Goal: Task Accomplishment & Management: Use online tool/utility

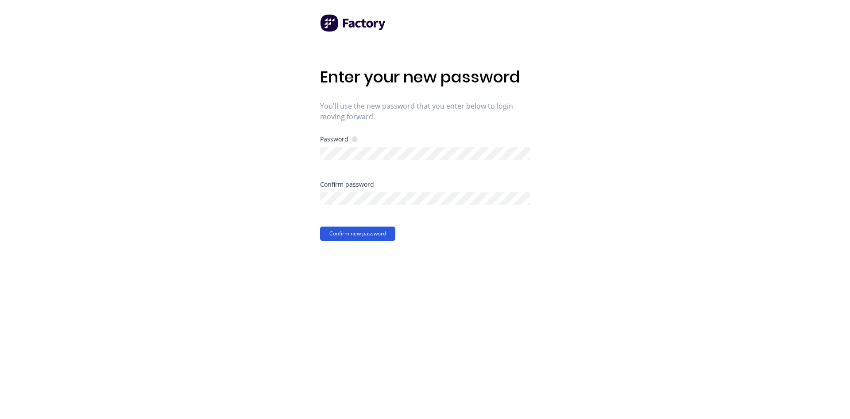
click at [331, 233] on button "Confirm new password" at bounding box center [357, 233] width 75 height 14
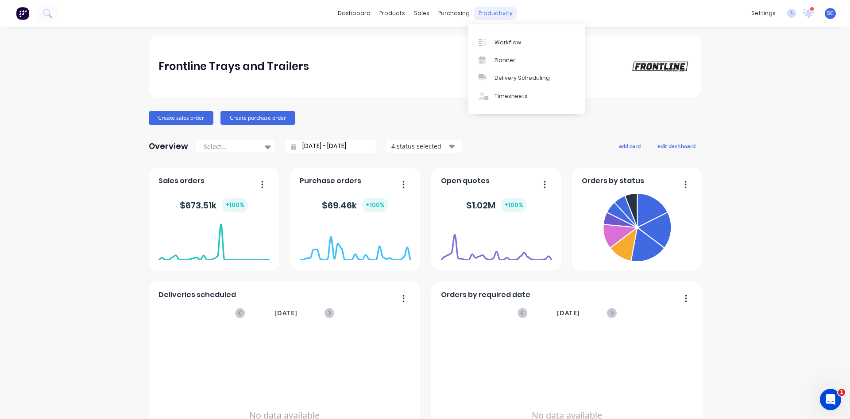
click at [488, 10] on div "productivity" at bounding box center [495, 13] width 43 height 13
click at [496, 42] on div "Workflow" at bounding box center [508, 43] width 27 height 8
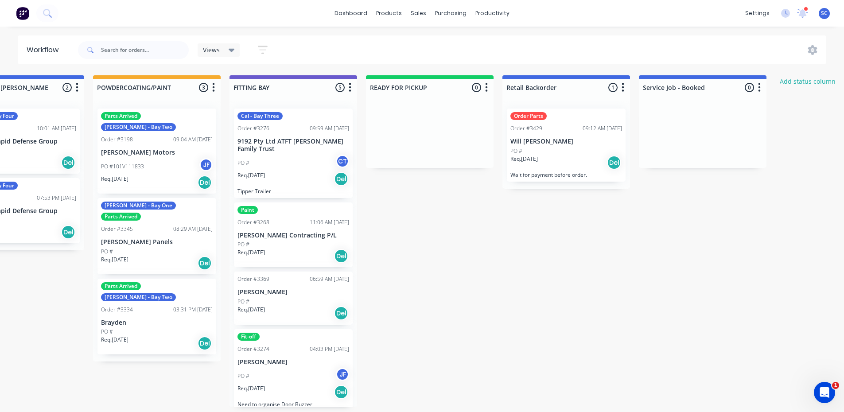
scroll to position [0, 733]
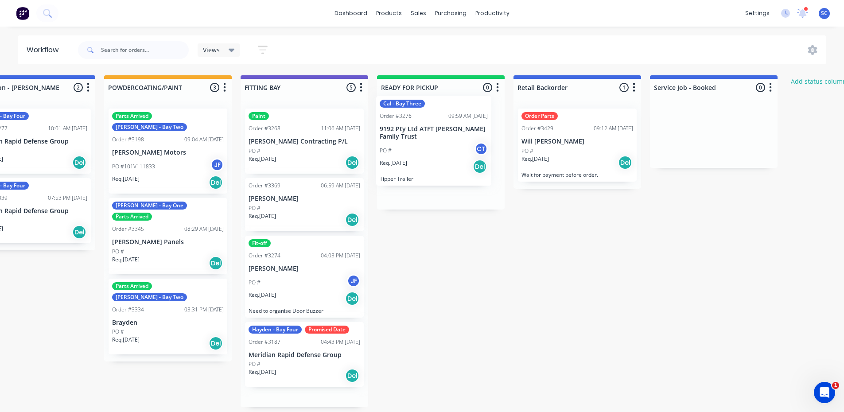
drag, startPoint x: 292, startPoint y: 156, endPoint x: 432, endPoint y: 146, distance: 140.8
click at [432, 146] on div "Submitted 1 Status colour #273444 hex #273444 Save Cancel Summaries Total order…" at bounding box center [127, 241] width 1734 height 332
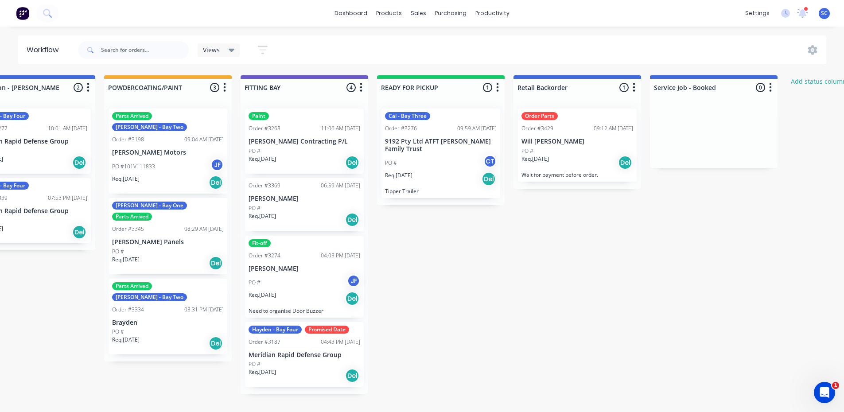
click at [435, 135] on div "Cal - Bay Three Order #3276 09:59 AM [DATE] 9192 Pty Ltd ATFT [PERSON_NAME] Fam…" at bounding box center [440, 153] width 119 height 89
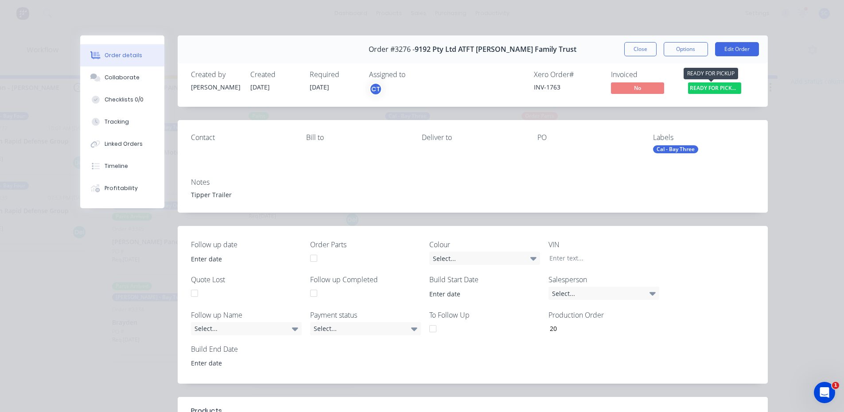
click at [725, 90] on span "READY FOR PICKU..." at bounding box center [714, 87] width 53 height 11
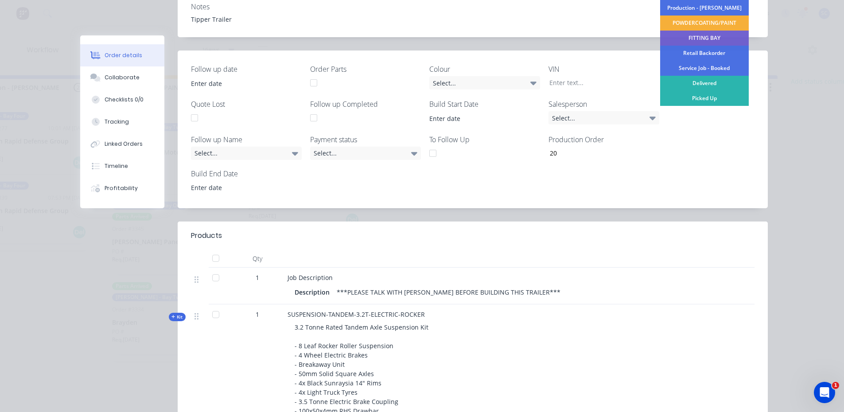
scroll to position [44, 0]
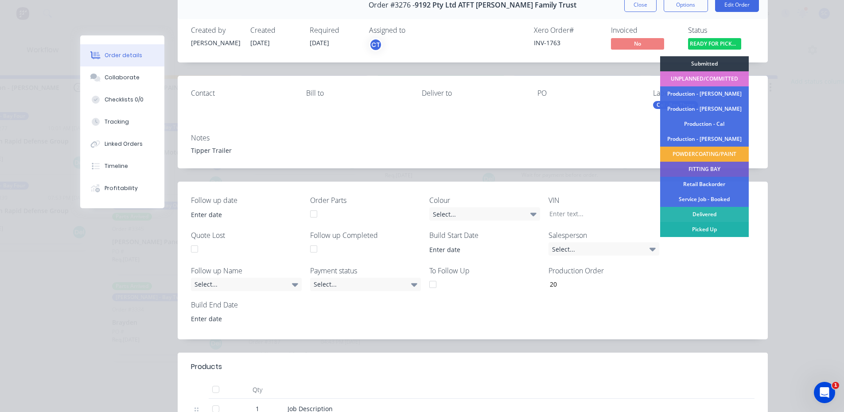
click at [701, 228] on div "Picked Up" at bounding box center [704, 229] width 89 height 15
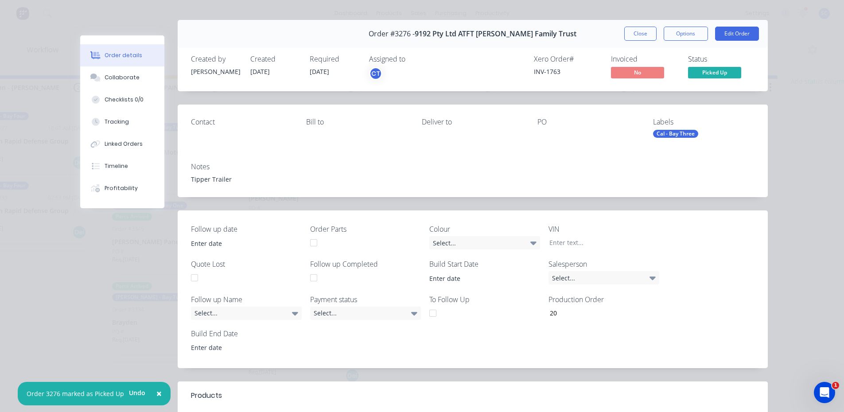
scroll to position [0, 0]
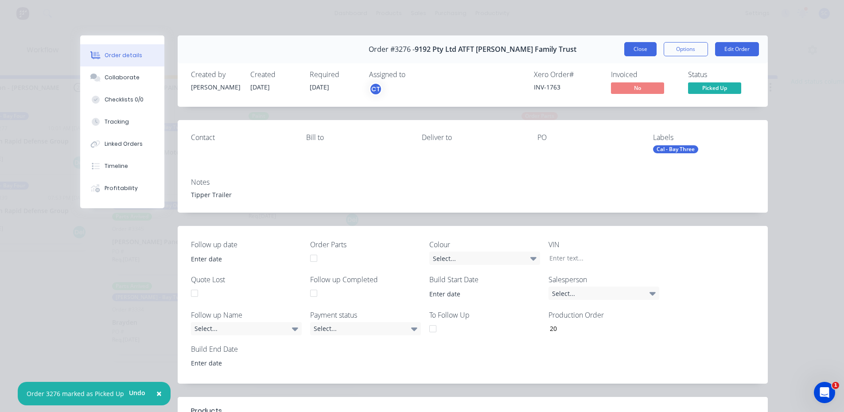
click at [643, 47] on button "Close" at bounding box center [640, 49] width 32 height 14
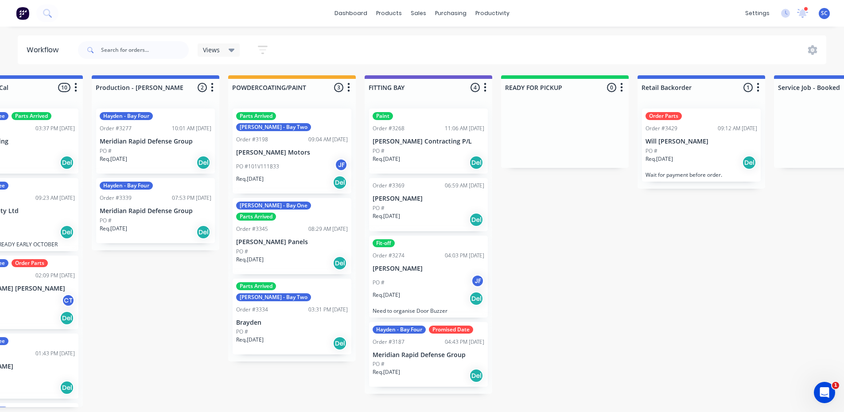
scroll to position [0, 580]
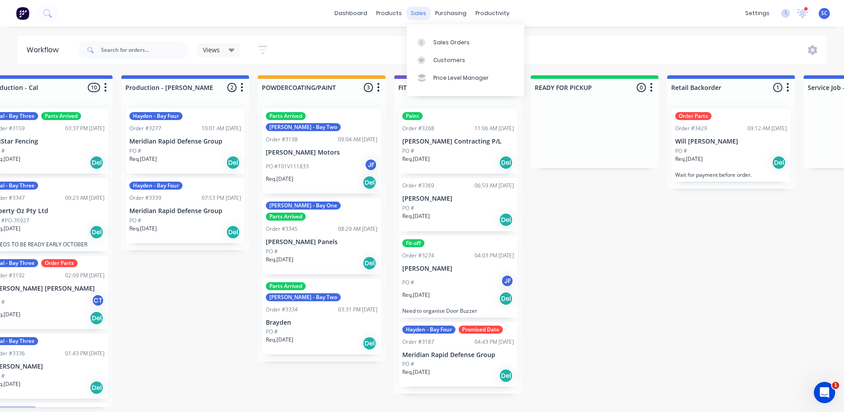
click at [418, 11] on div "sales" at bounding box center [418, 13] width 24 height 13
click at [447, 45] on div "Sales Orders" at bounding box center [451, 43] width 36 height 8
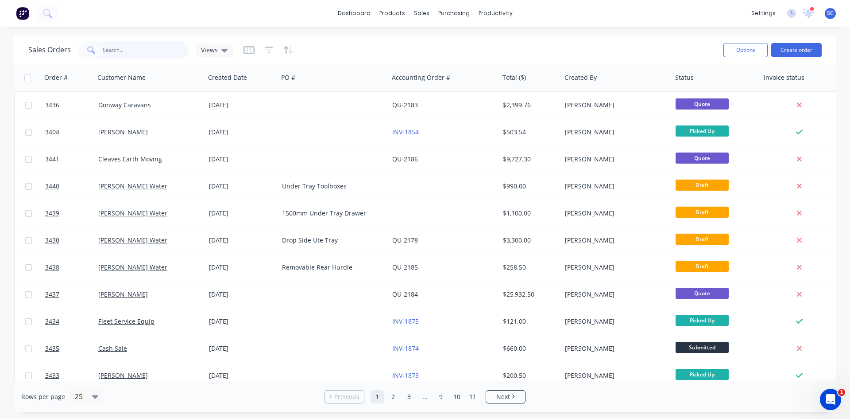
click at [124, 52] on input "text" at bounding box center [146, 50] width 86 height 18
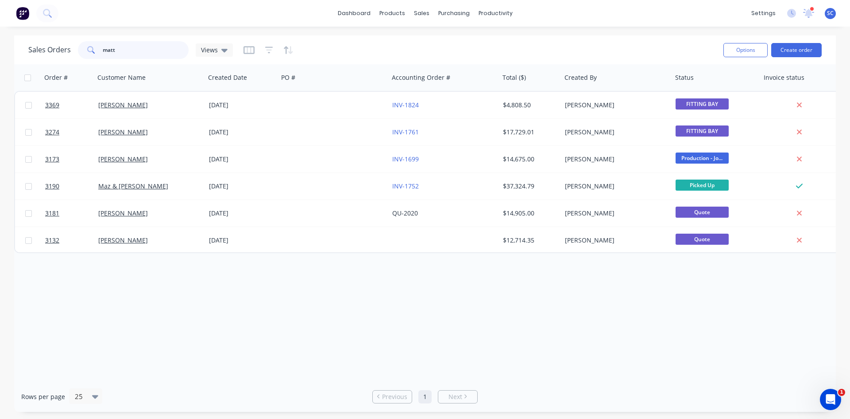
type input "matt"
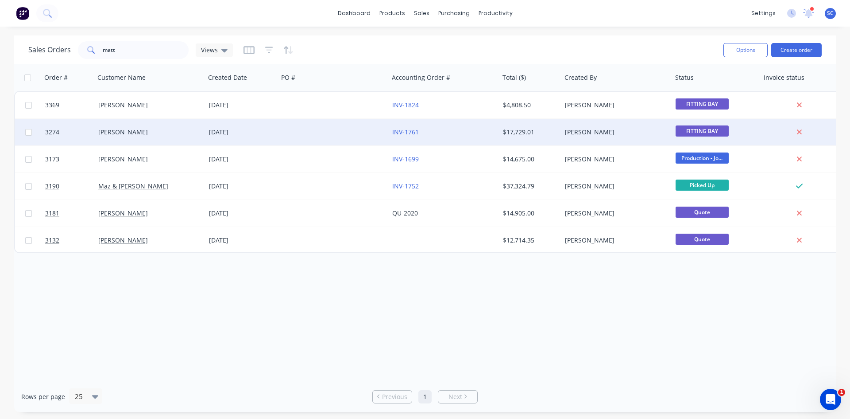
click at [302, 134] on div at bounding box center [334, 132] width 111 height 27
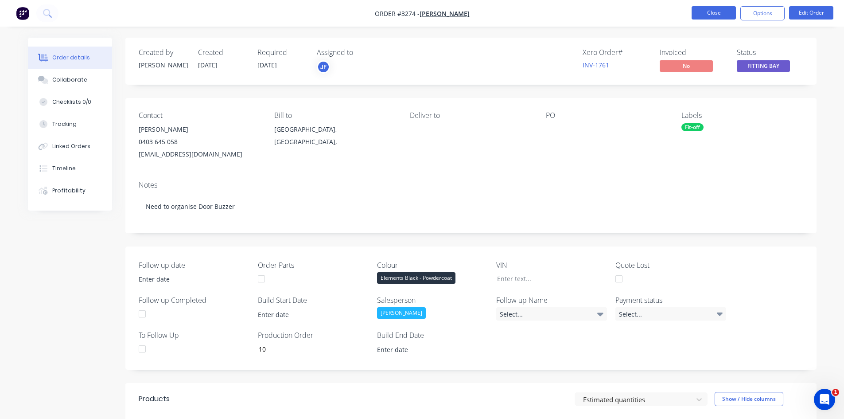
click at [717, 14] on button "Close" at bounding box center [713, 12] width 44 height 13
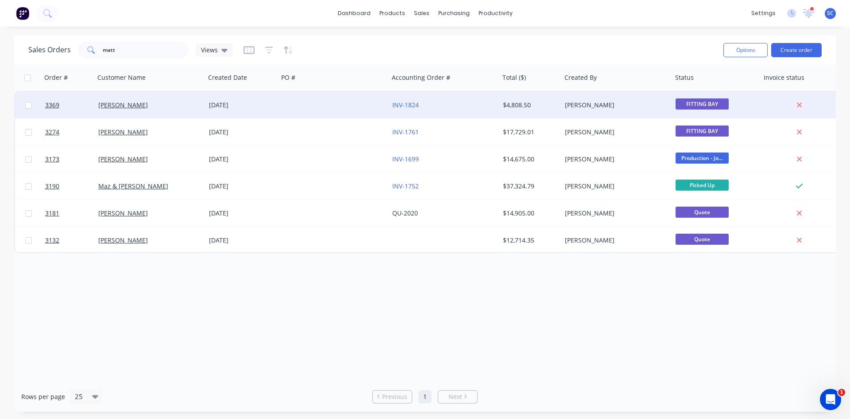
click at [461, 105] on div "INV-1824" at bounding box center [441, 105] width 98 height 9
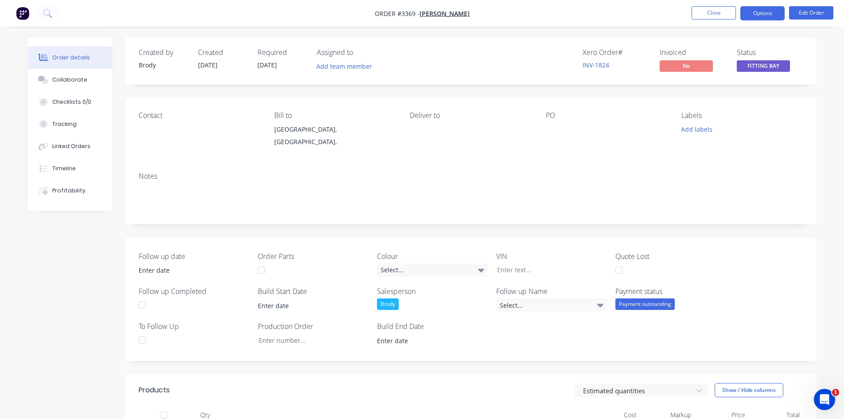
click at [761, 16] on button "Options" at bounding box center [762, 13] width 44 height 14
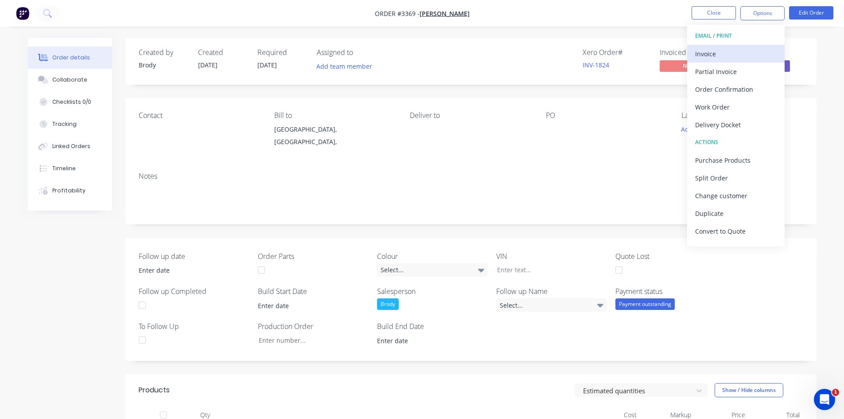
click at [717, 53] on div "Invoice" at bounding box center [735, 53] width 81 height 13
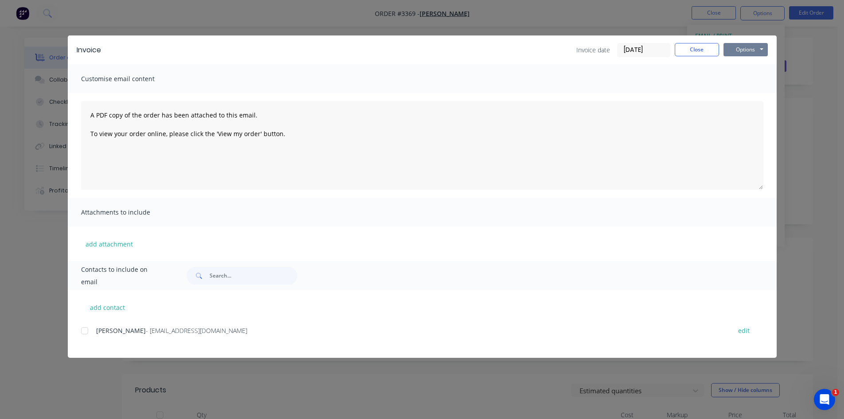
click at [744, 51] on button "Options" at bounding box center [745, 49] width 44 height 13
click at [752, 81] on button "Print" at bounding box center [751, 80] width 57 height 15
click at [745, 48] on button "Options" at bounding box center [745, 49] width 44 height 13
click at [745, 81] on button "Print" at bounding box center [751, 80] width 57 height 15
click at [707, 52] on button "Close" at bounding box center [696, 49] width 44 height 13
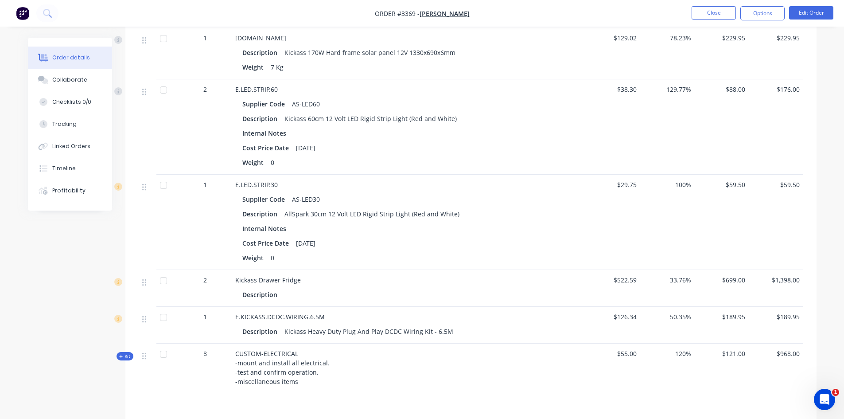
scroll to position [487, 0]
